Goal: Find specific page/section: Find specific page/section

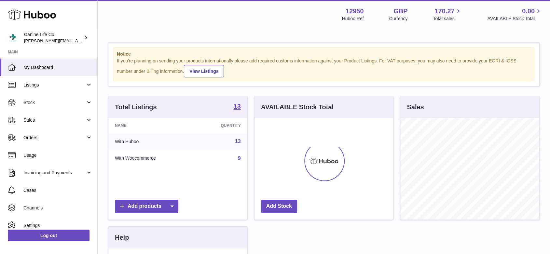
scroll to position [101, 139]
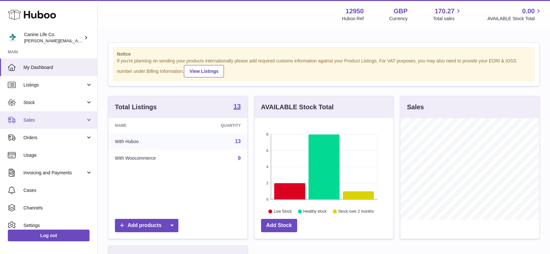
click at [34, 119] on span "Sales" at bounding box center [54, 120] width 62 height 6
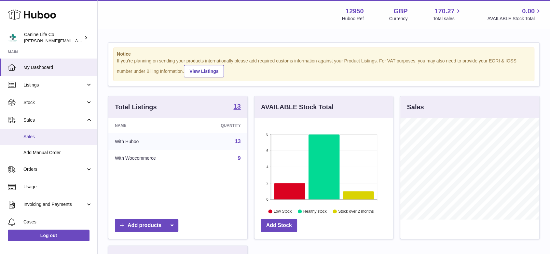
click at [35, 137] on span "Sales" at bounding box center [57, 137] width 69 height 6
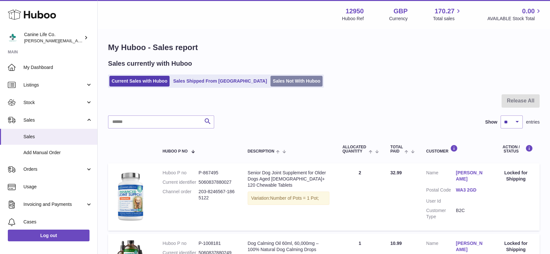
click at [270, 82] on link "Sales Not With Huboo" at bounding box center [296, 81] width 52 height 11
